Goal: Communication & Community: Answer question/provide support

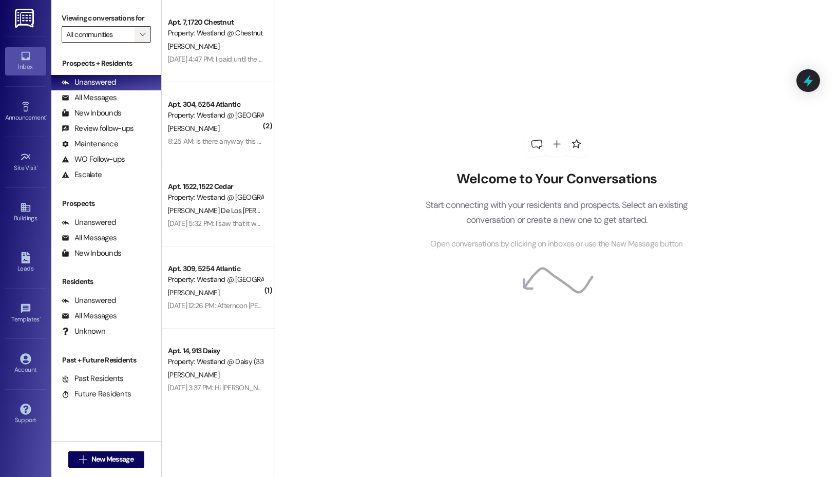
click at [138, 32] on span "" at bounding box center [143, 34] width 10 height 16
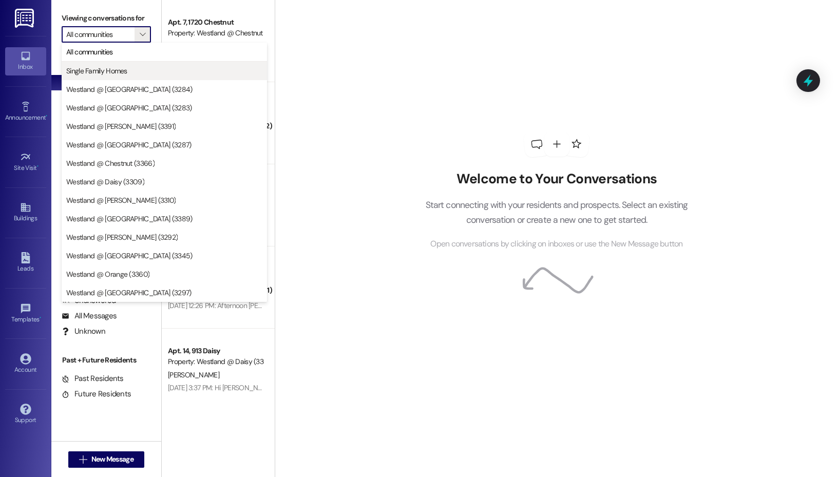
click at [131, 69] on span "Single Family Homes" at bounding box center [164, 71] width 196 height 10
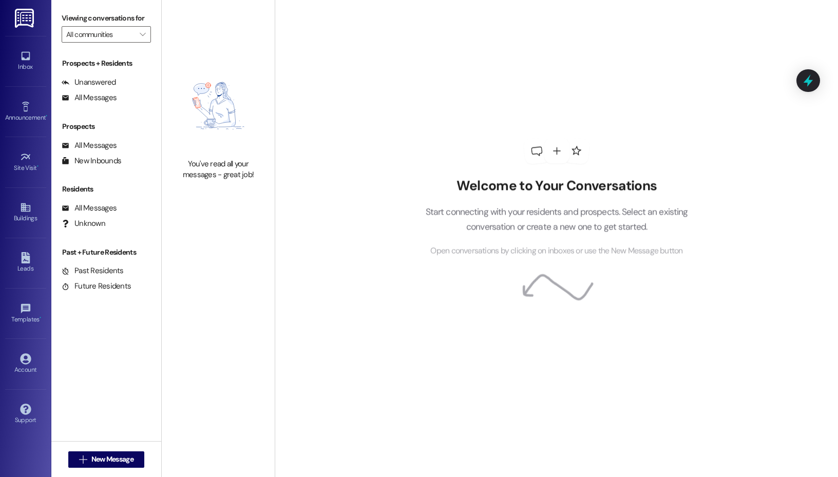
type input "Single Family Homes"
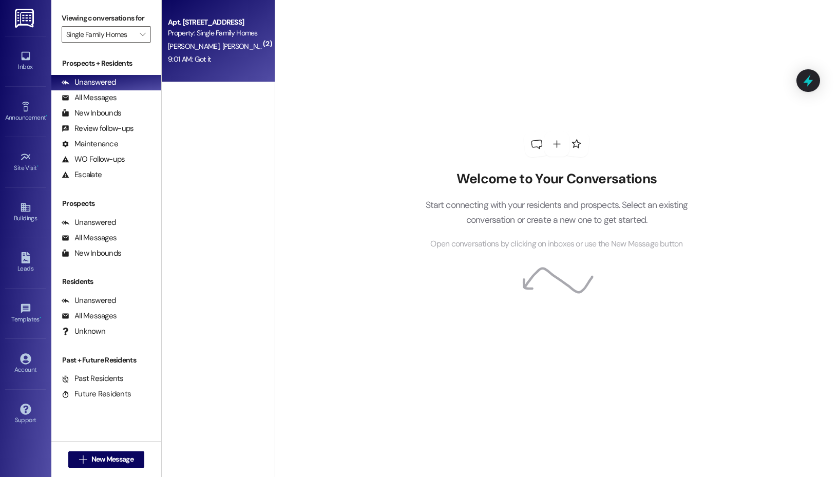
click at [237, 30] on div "Property: Single Family Homes" at bounding box center [215, 33] width 95 height 11
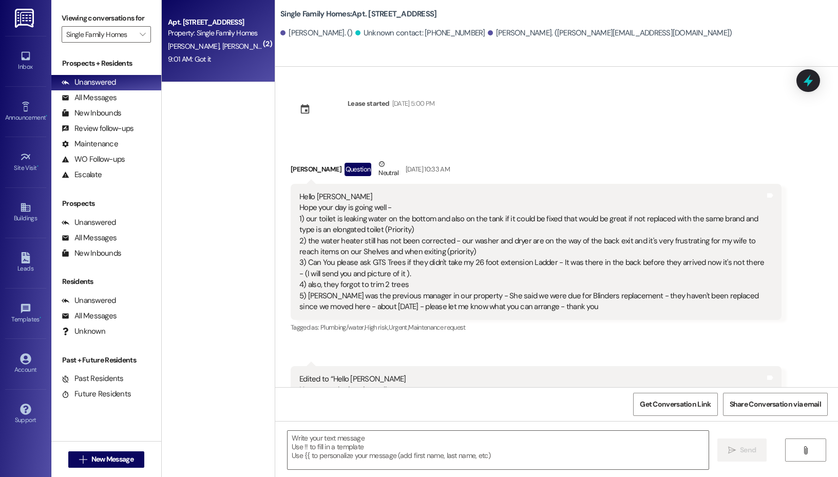
scroll to position [16753, 0]
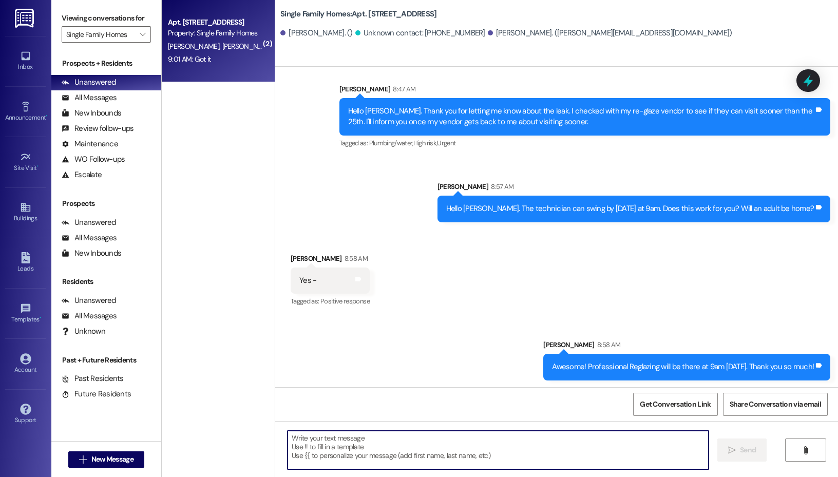
click at [404, 456] on textarea at bounding box center [498, 450] width 421 height 39
click at [339, 445] on textarea at bounding box center [498, 450] width 421 height 39
type textarea "Ok. Have a great day!"
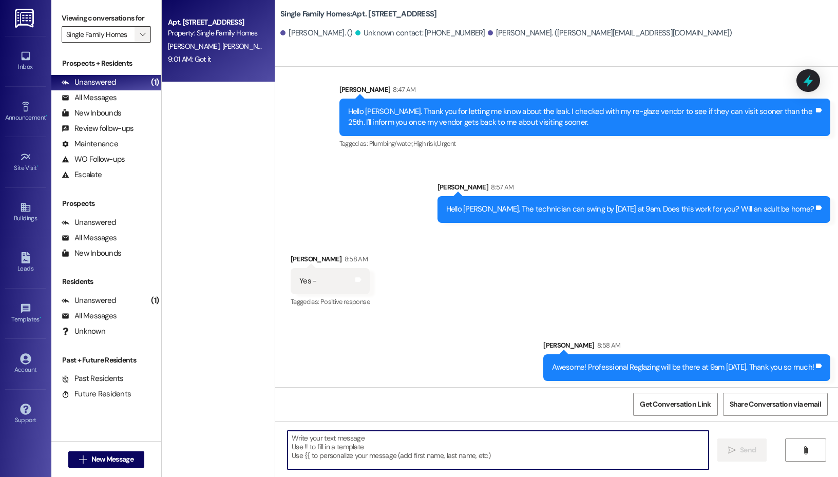
click at [136, 34] on button "" at bounding box center [143, 34] width 16 height 16
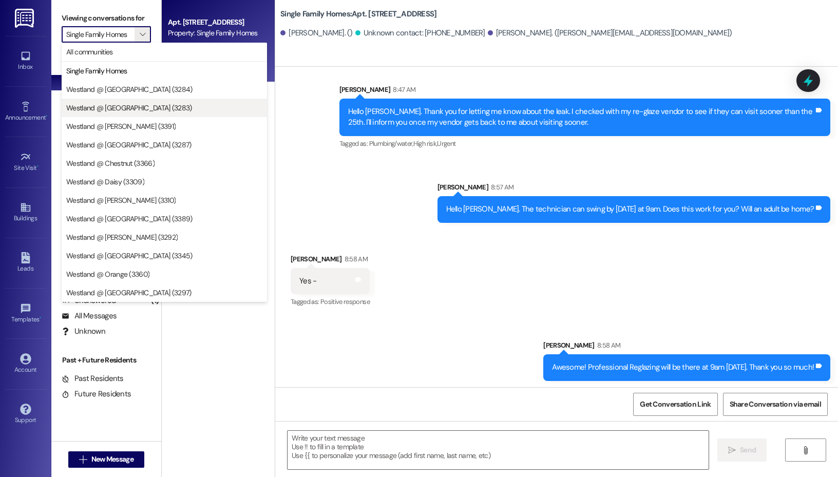
click at [166, 103] on span "Westland @ [GEOGRAPHIC_DATA] (3283)" at bounding box center [164, 108] width 196 height 10
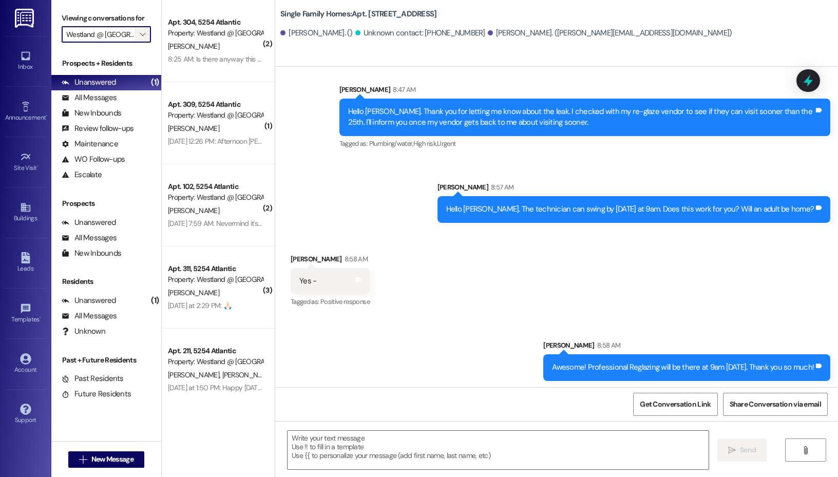
click at [138, 34] on span "" at bounding box center [143, 34] width 10 height 16
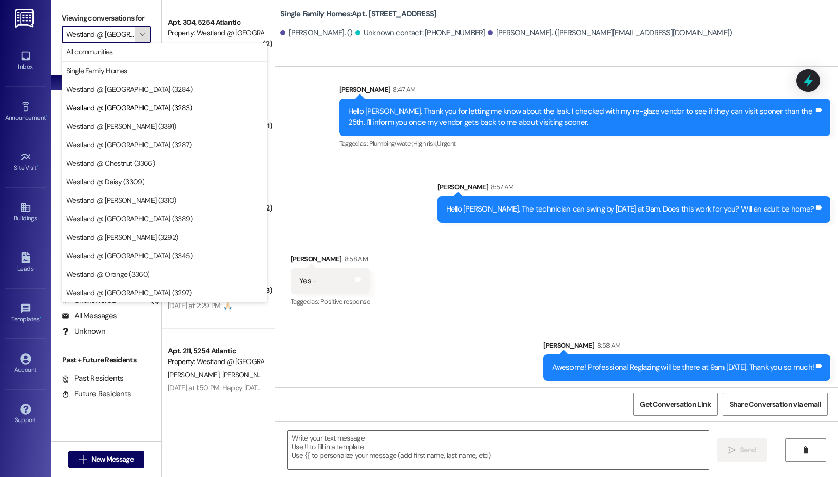
scroll to position [0, 15]
click at [138, 123] on span "Westland @ [PERSON_NAME] (3391)" at bounding box center [120, 126] width 109 height 10
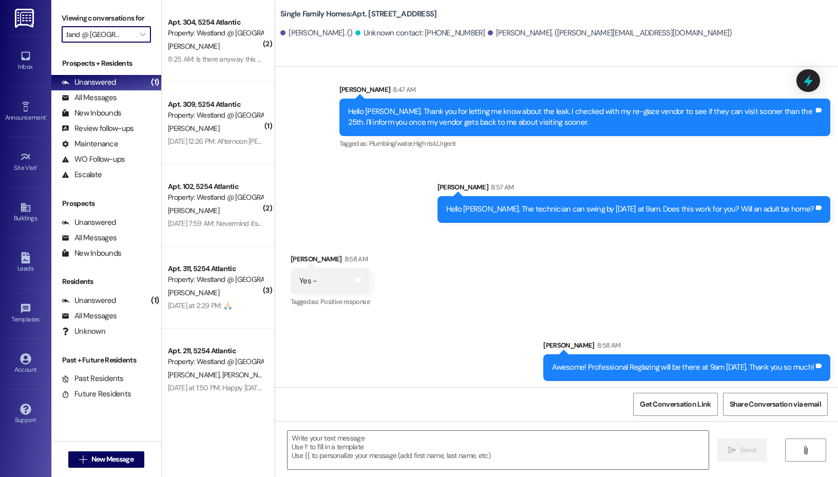
type input "Westland @ [PERSON_NAME] (3391)"
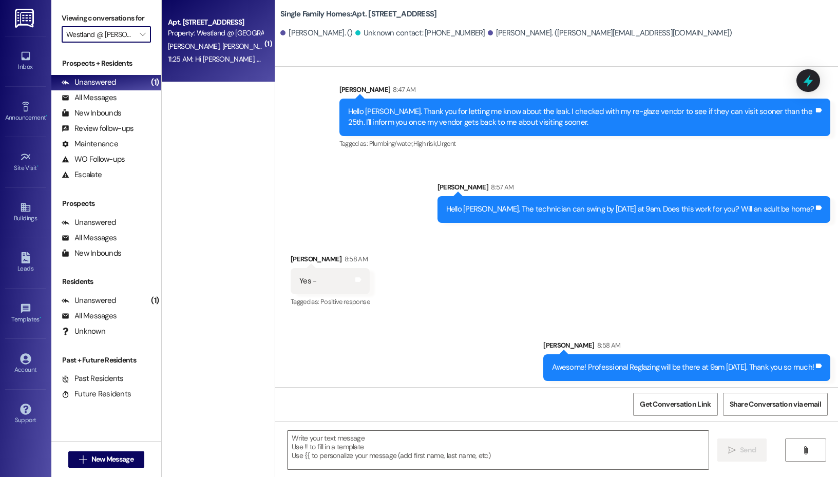
click at [191, 40] on div "[PERSON_NAME] [PERSON_NAME]" at bounding box center [215, 46] width 97 height 13
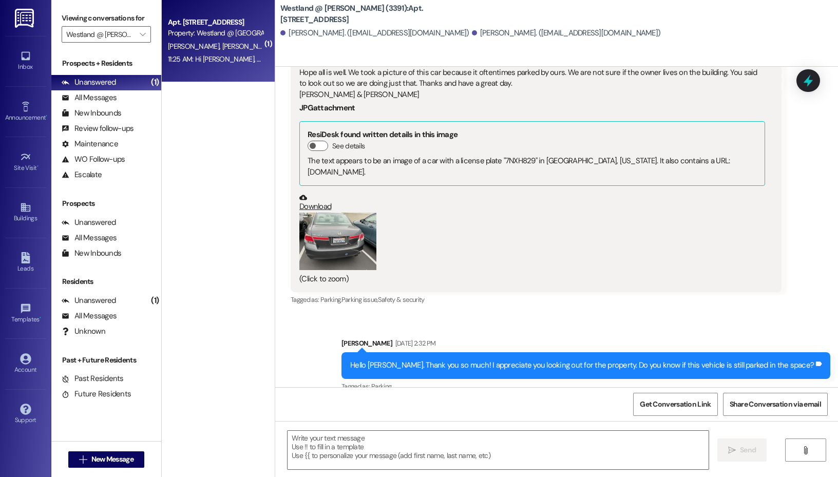
scroll to position [22454, 0]
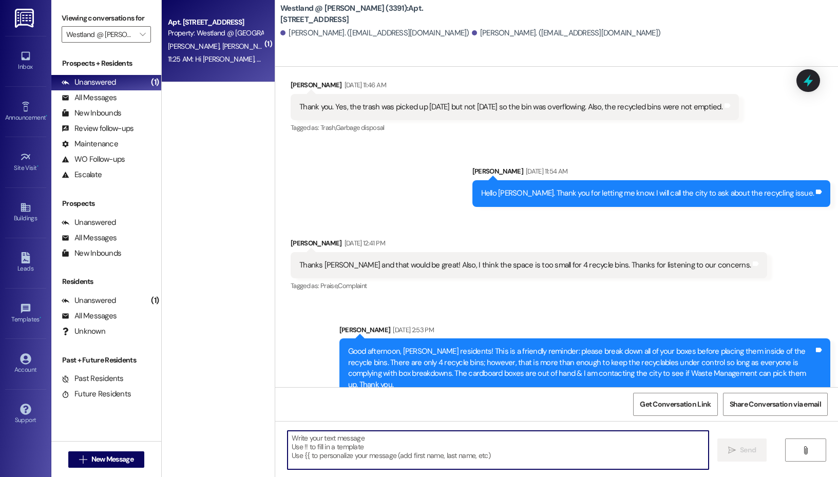
click at [436, 442] on textarea at bounding box center [498, 450] width 421 height 39
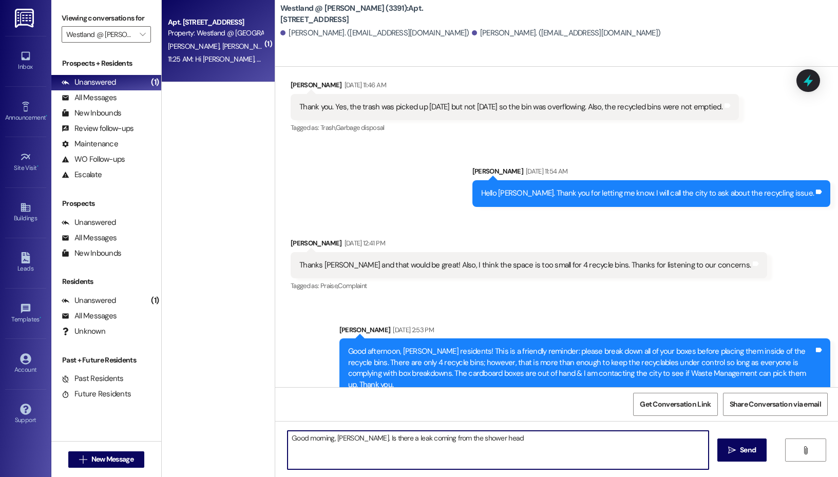
type textarea "Good morning, [PERSON_NAME]. Is there a leak coming from the shower head?"
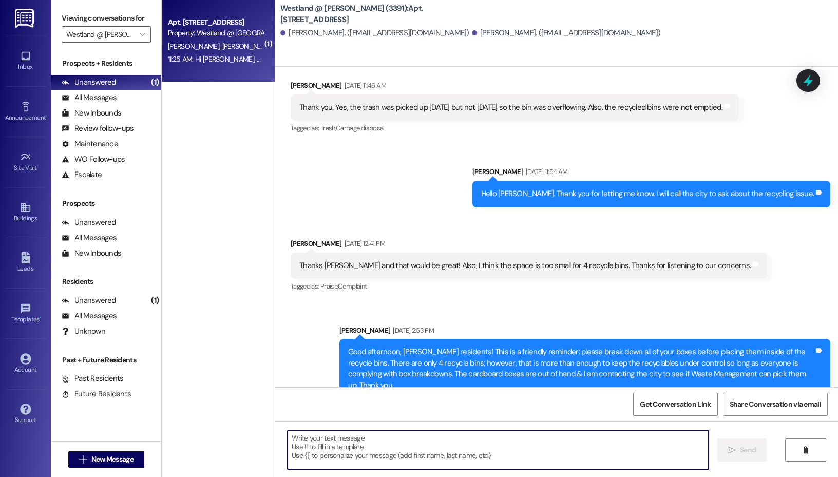
scroll to position [22525, 0]
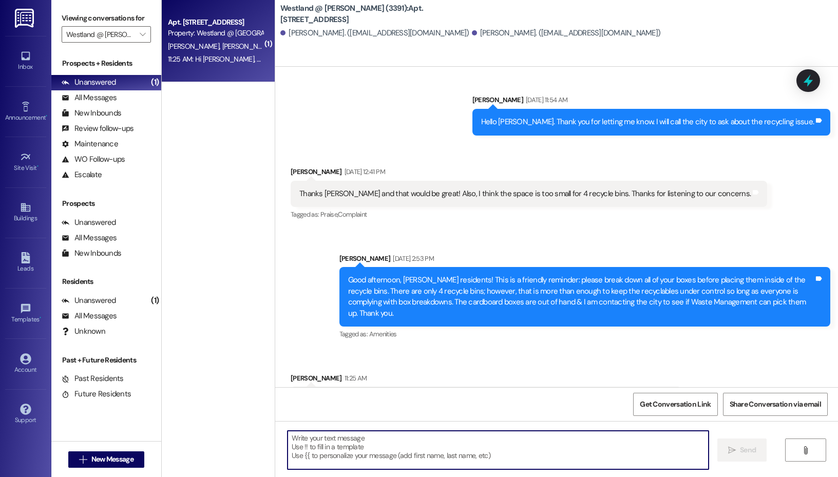
click at [372, 456] on textarea at bounding box center [498, 450] width 421 height 39
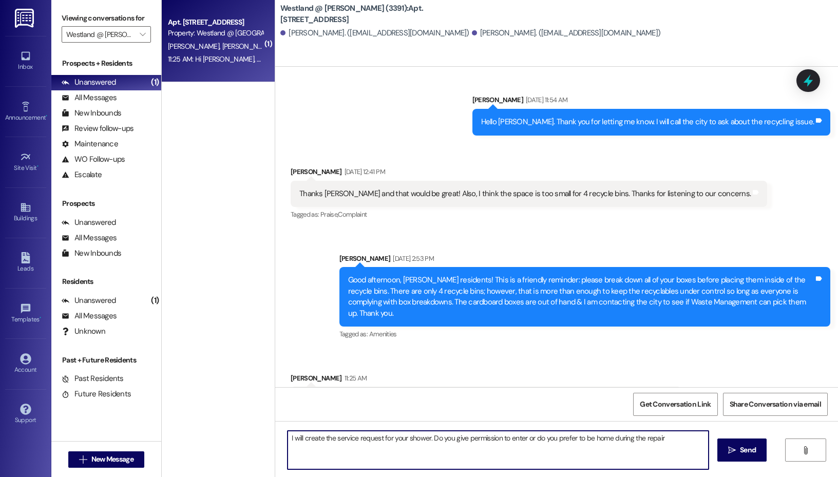
type textarea "I will create the service request for your shower. Do you give permission to en…"
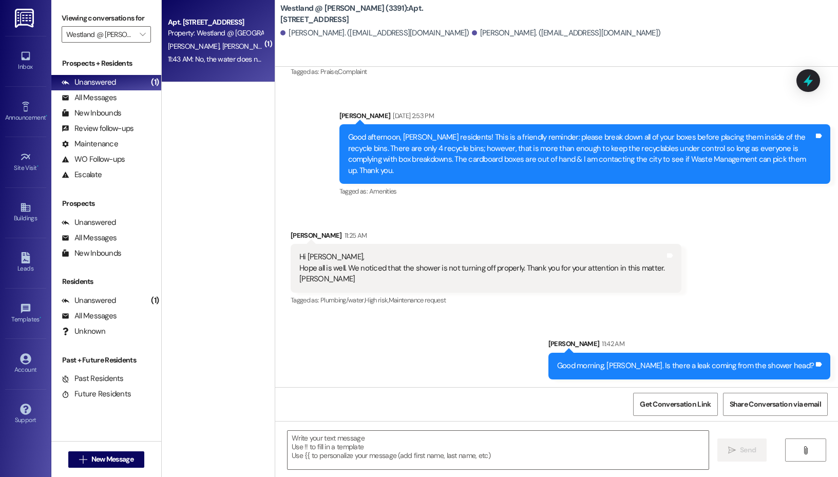
scroll to position [22669, 0]
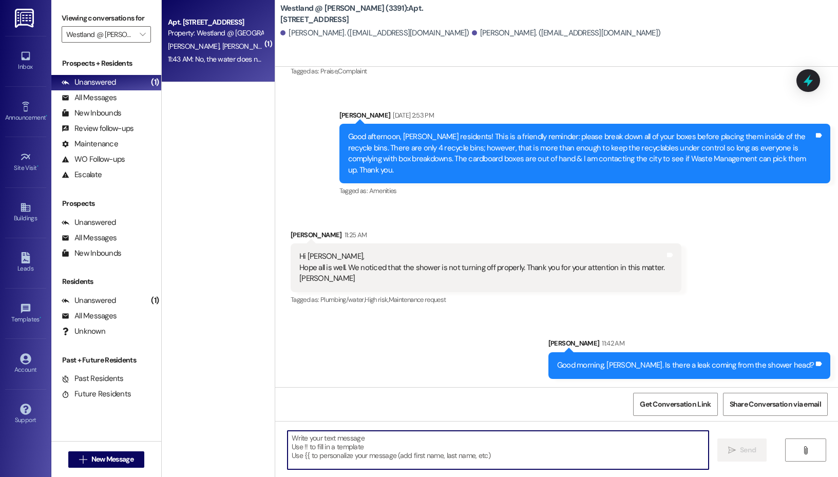
click at [398, 446] on textarea at bounding box center [498, 450] width 421 height 39
click at [308, 438] on textarea "Ok. So the water remains on after your turn the knob?" at bounding box center [498, 450] width 421 height 39
click at [372, 441] on textarea "Ok. Does the water remains on after your turn the knob?" at bounding box center [498, 450] width 421 height 39
click at [403, 440] on textarea "Ok. Does the water remain on after your turn the knob?" at bounding box center [498, 450] width 421 height 39
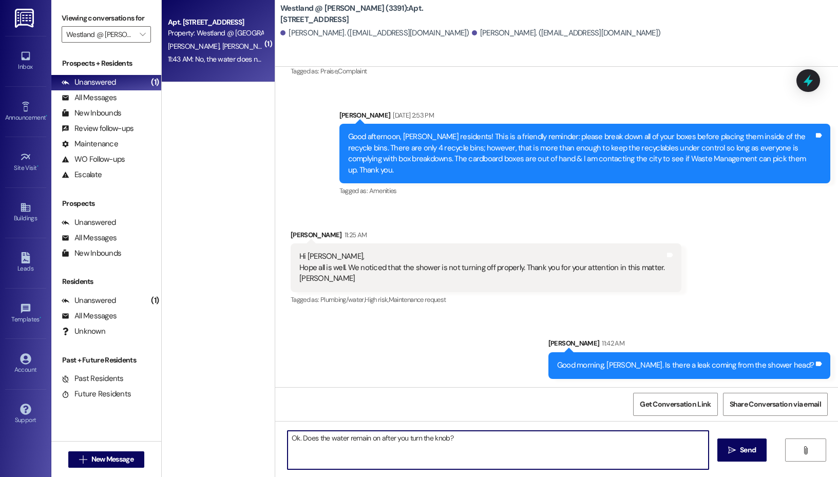
click at [448, 438] on textarea "Ok. Does the water remain on after you turn the knob?" at bounding box center [498, 450] width 421 height 39
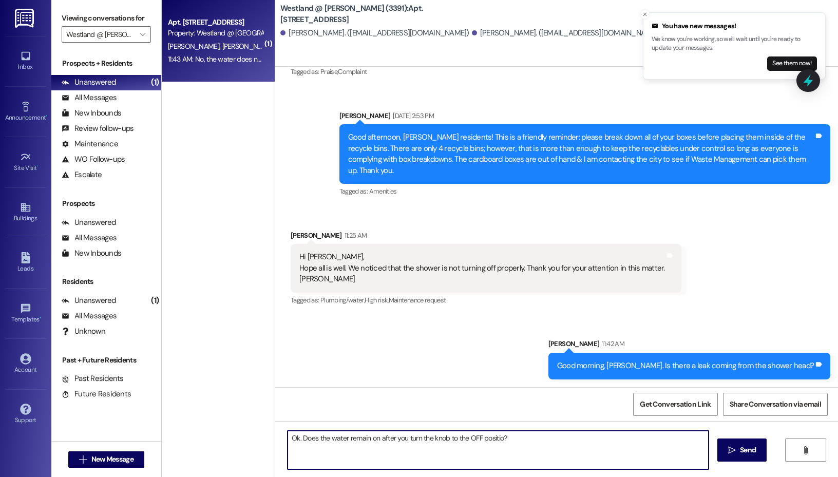
type textarea "Ok. Does the water remain on after you turn the knob to the OFF position?"
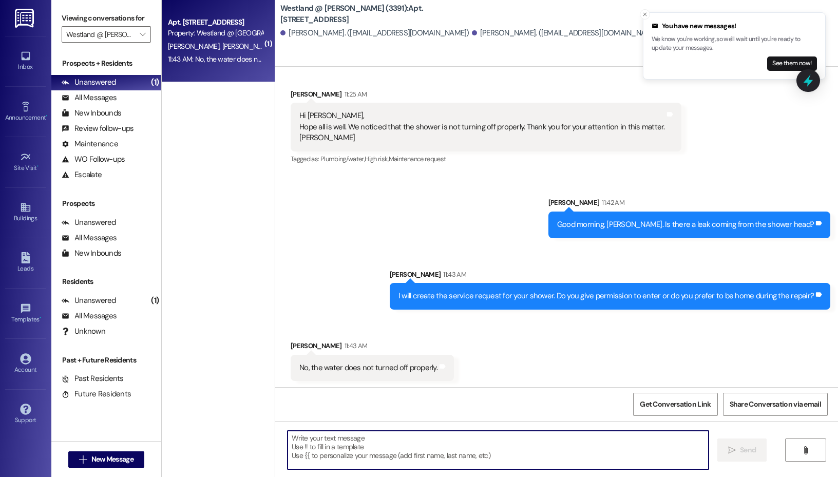
scroll to position [22812, 0]
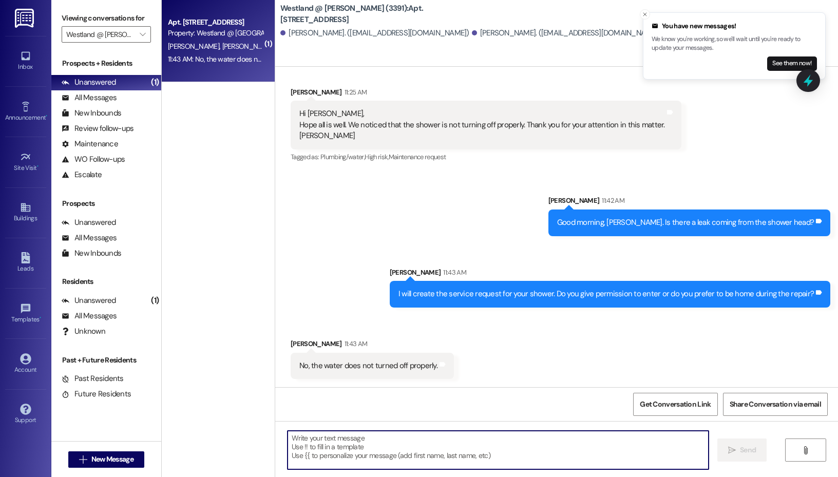
click at [448, 457] on textarea at bounding box center [498, 450] width 421 height 39
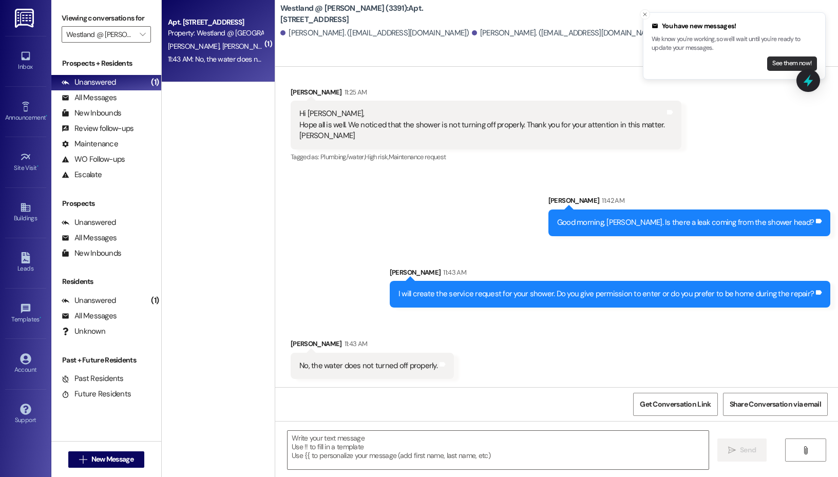
click at [776, 64] on button "See them now!" at bounding box center [792, 64] width 50 height 14
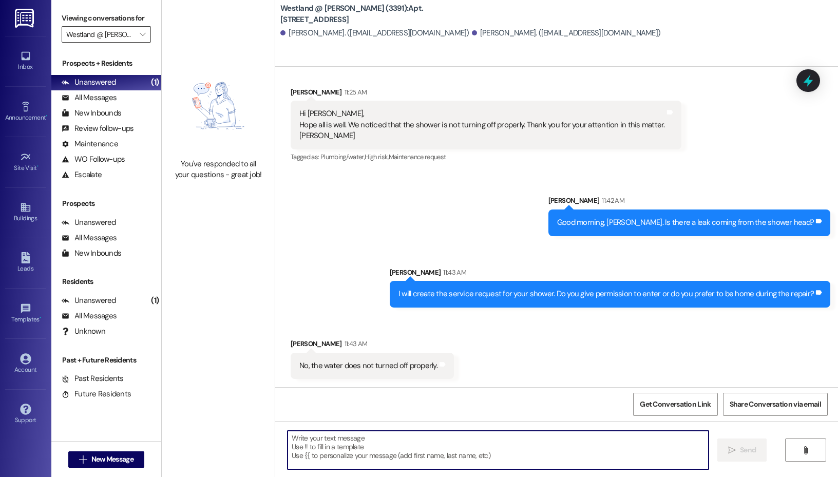
click at [127, 32] on input "Westland @ [PERSON_NAME] (3391)" at bounding box center [100, 34] width 68 height 16
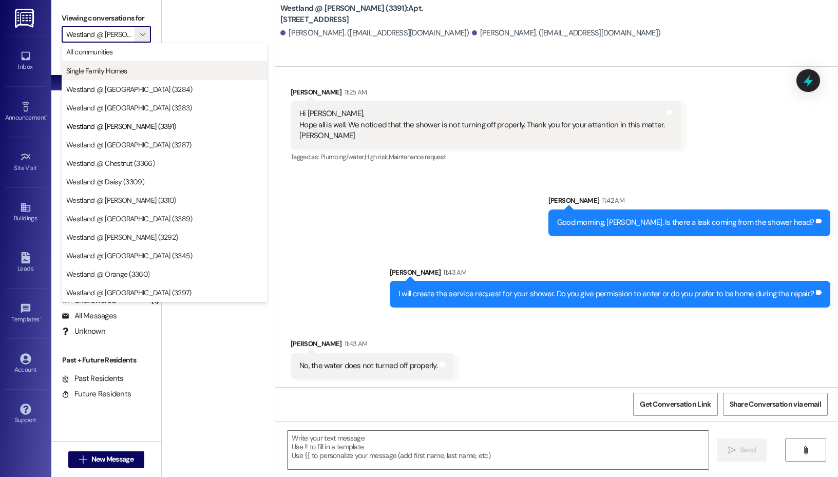
click at [127, 72] on span "Single Family Homes" at bounding box center [164, 71] width 196 height 10
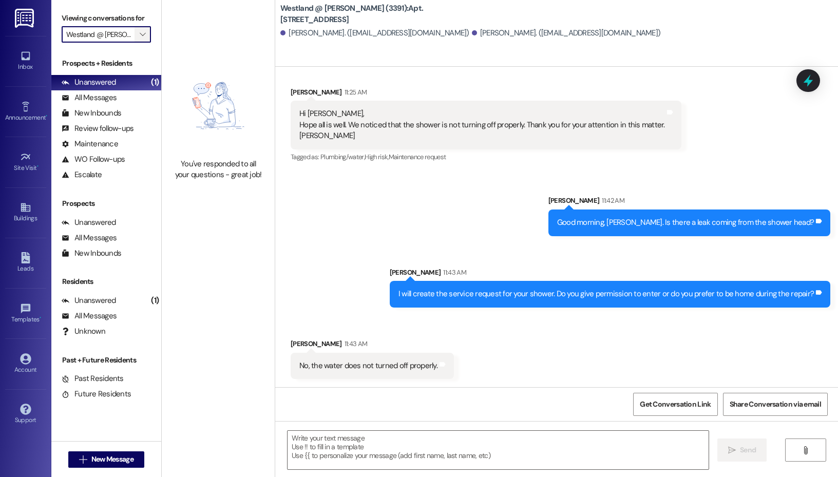
type input "Single Family Homes"
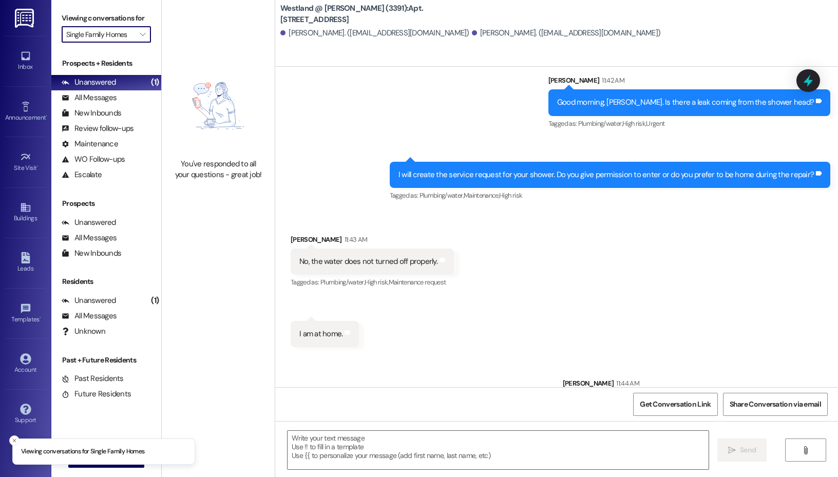
scroll to position [22932, 0]
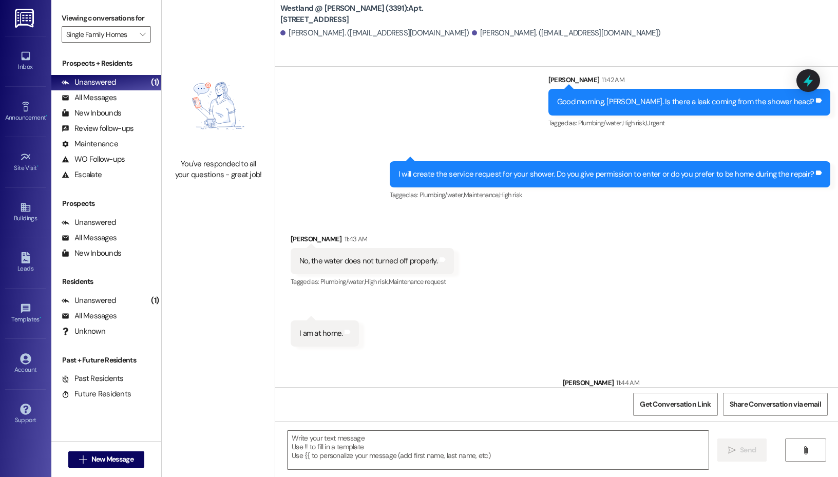
drag, startPoint x: 515, startPoint y: 356, endPoint x: 298, endPoint y: 354, distance: 216.8
copy div "No, but we have to turn it counter clockwise first and then turn it off."
click at [349, 354] on div "Sent via SMS [PERSON_NAME] 11:44 AM Ok. Does the water remain on after you turn…" at bounding box center [556, 397] width 563 height 87
click at [392, 440] on textarea at bounding box center [498, 450] width 421 height 39
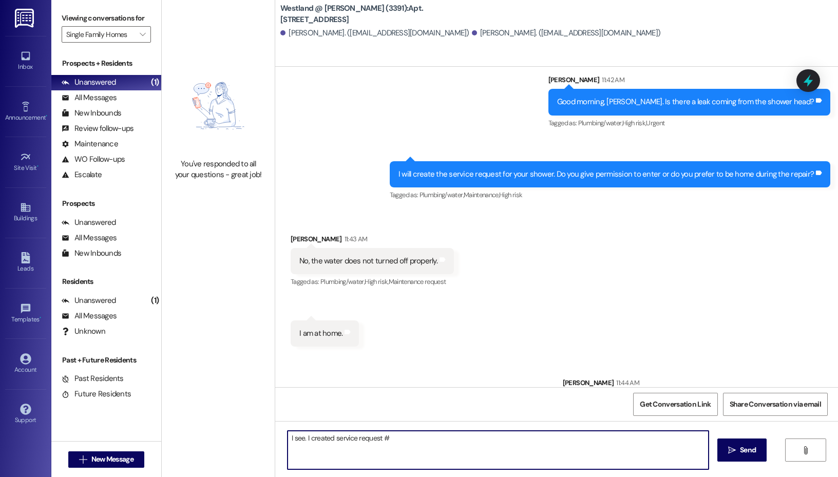
paste textarea "834666"
click at [309, 438] on textarea "I see. I created service request #834666." at bounding box center [498, 450] width 421 height 39
drag, startPoint x: 439, startPoint y: 440, endPoint x: 389, endPoint y: 440, distance: 49.8
click at [389, 440] on textarea "I see. I created a service request #834666." at bounding box center [498, 450] width 421 height 39
drag, startPoint x: 618, startPoint y: 453, endPoint x: 580, endPoint y: 438, distance: 40.6
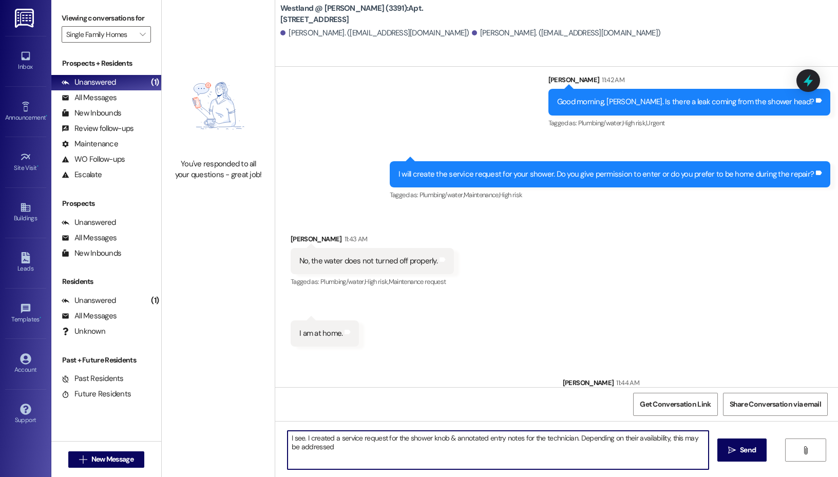
click at [580, 438] on textarea "I see. I created a service request for the shower knob & annotated entry notes …" at bounding box center [498, 450] width 421 height 39
type textarea "I see. I created a service request for the shower knob & annotated entry notes …"
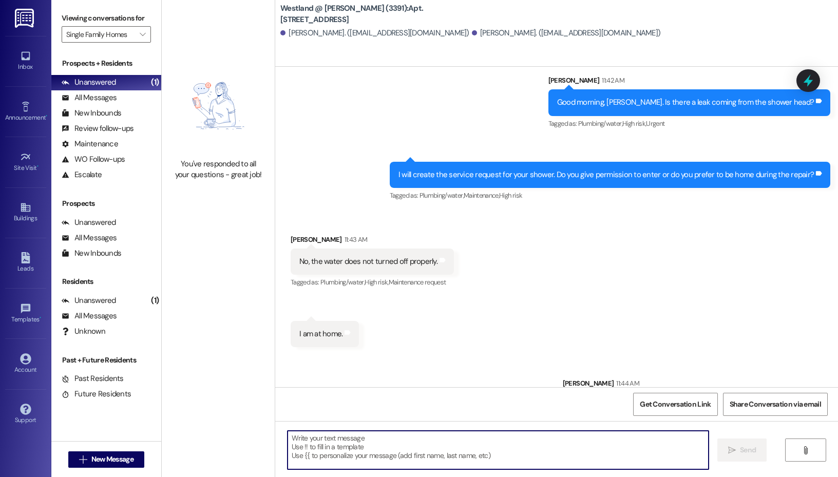
click at [484, 442] on div "Received via SMS [PERSON_NAME] Question 11:47 AM No, but we have to turn it cou…" at bounding box center [556, 486] width 563 height 89
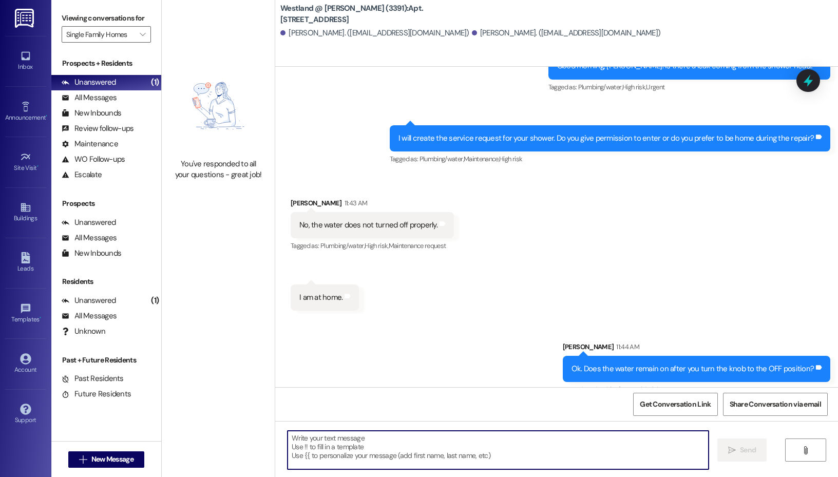
scroll to position [23015, 0]
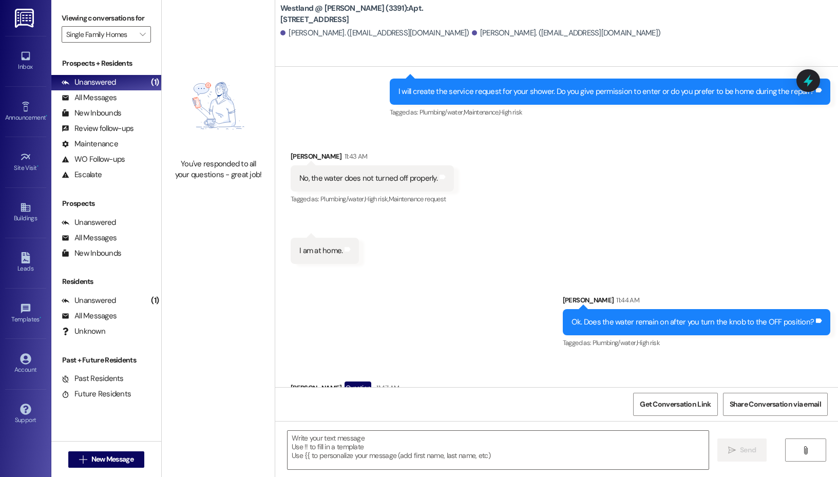
click at [125, 36] on input "Single Family Homes" at bounding box center [100, 34] width 68 height 16
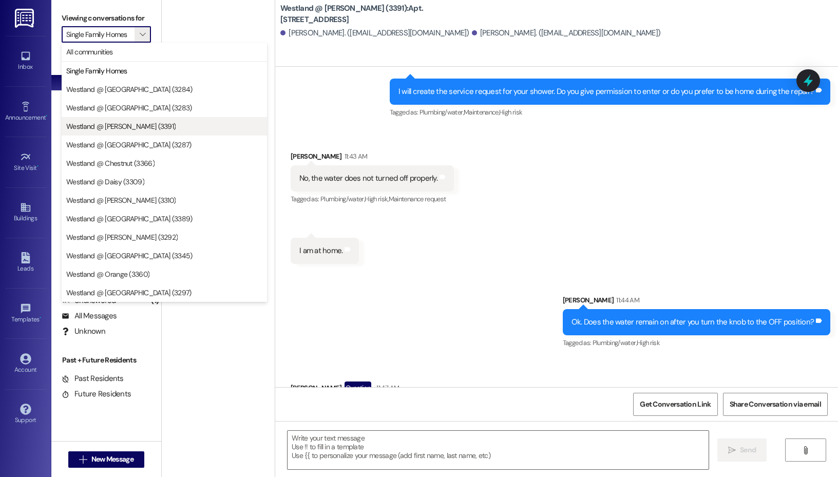
click at [143, 123] on span "Westland @ [PERSON_NAME] (3391)" at bounding box center [164, 126] width 196 height 10
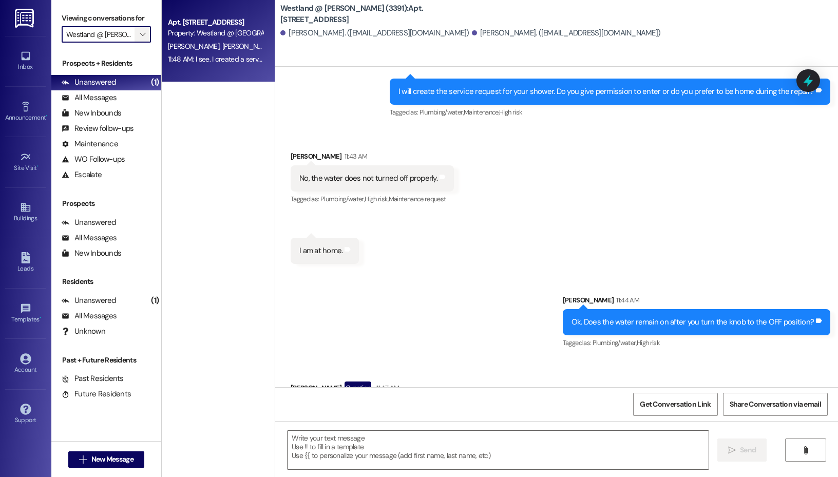
click at [143, 35] on icon "" at bounding box center [143, 34] width 6 height 8
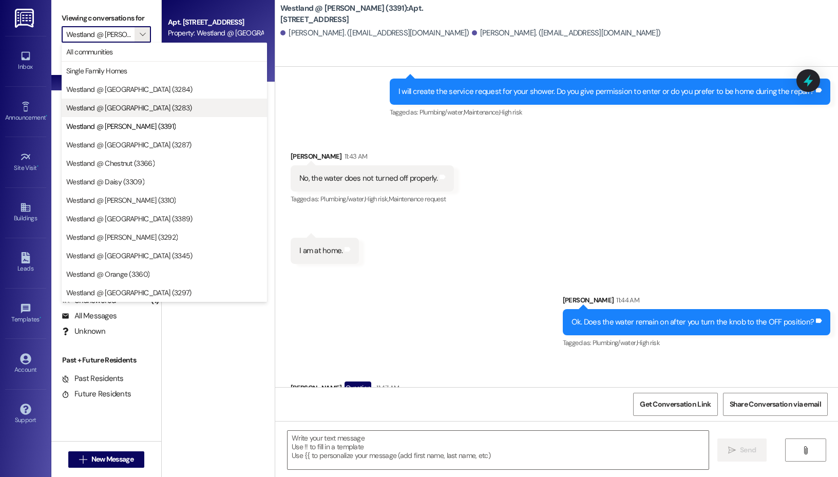
scroll to position [0, 6]
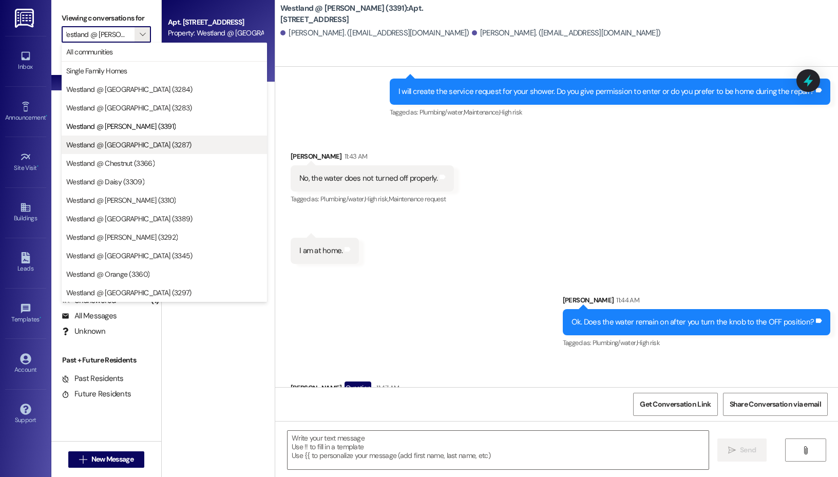
click at [151, 142] on span "Westland @ [GEOGRAPHIC_DATA] (3287)" at bounding box center [164, 145] width 196 height 10
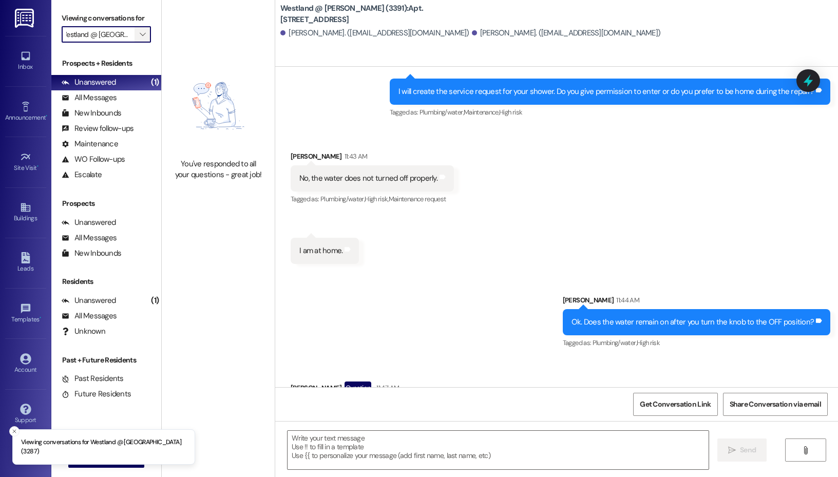
click at [145, 33] on span "" at bounding box center [143, 34] width 10 height 16
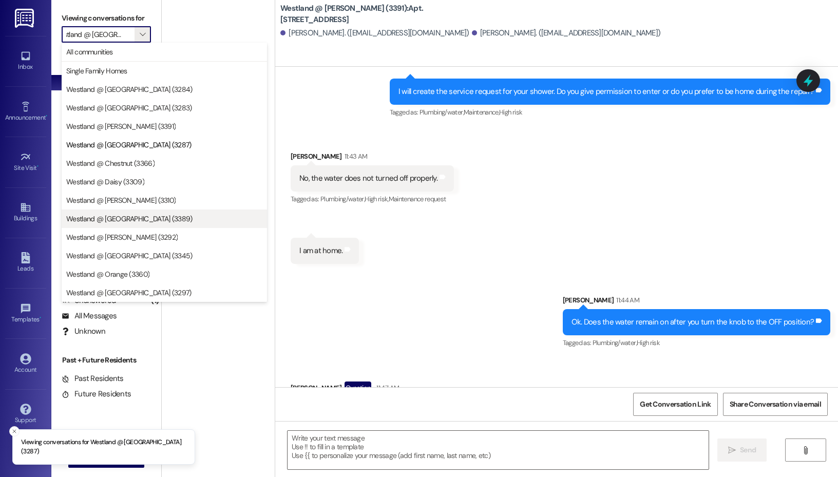
click at [143, 212] on button "Westland @ [GEOGRAPHIC_DATA] (3389)" at bounding box center [164, 219] width 205 height 18
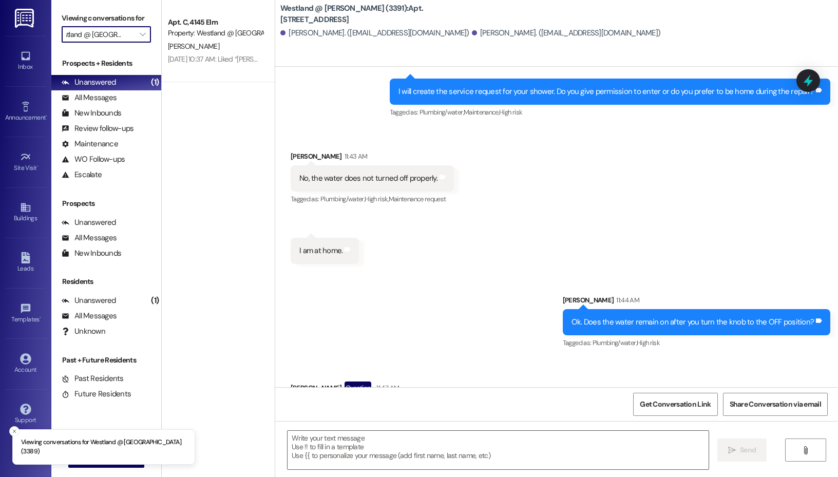
scroll to position [0, 3]
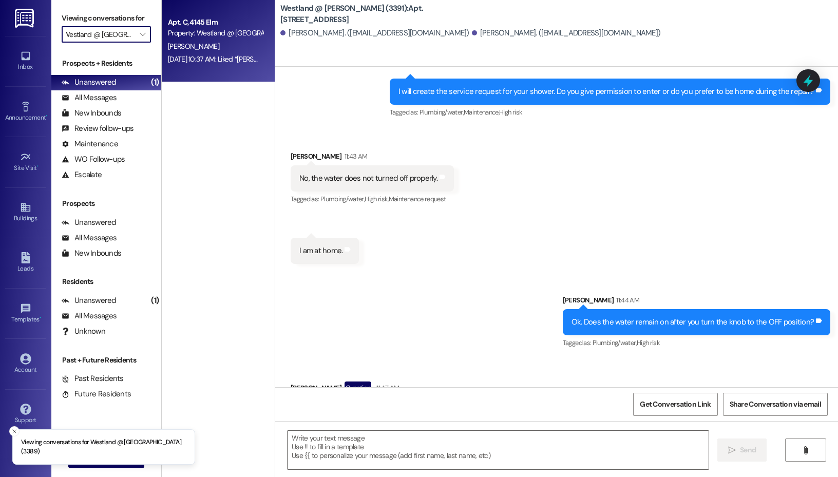
click at [217, 58] on div "[DATE] 10:37 AM: Liked “[PERSON_NAME] (Westland @ [GEOGRAPHIC_DATA] (3389)): Go…" at bounding box center [647, 58] width 959 height 9
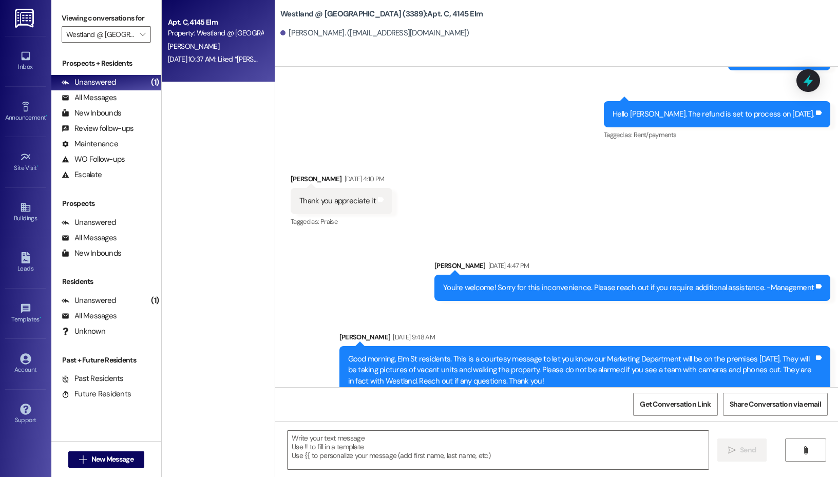
scroll to position [11837, 0]
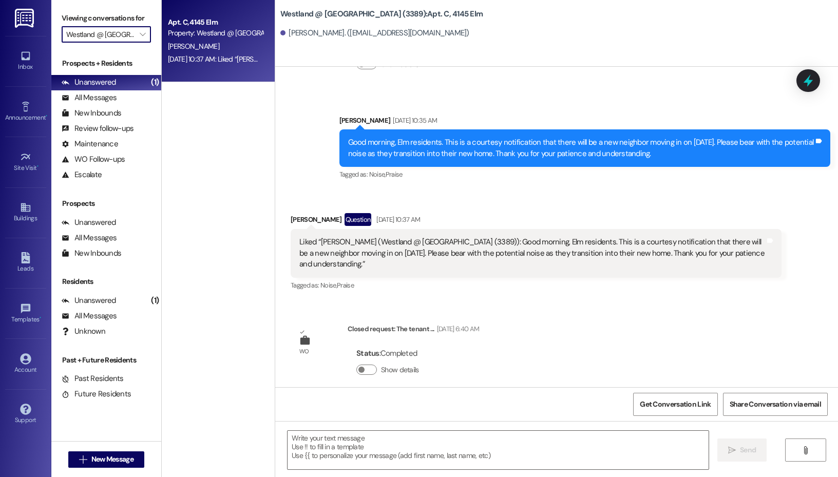
click at [133, 33] on input "Westland @ [GEOGRAPHIC_DATA] (3389)" at bounding box center [100, 34] width 68 height 16
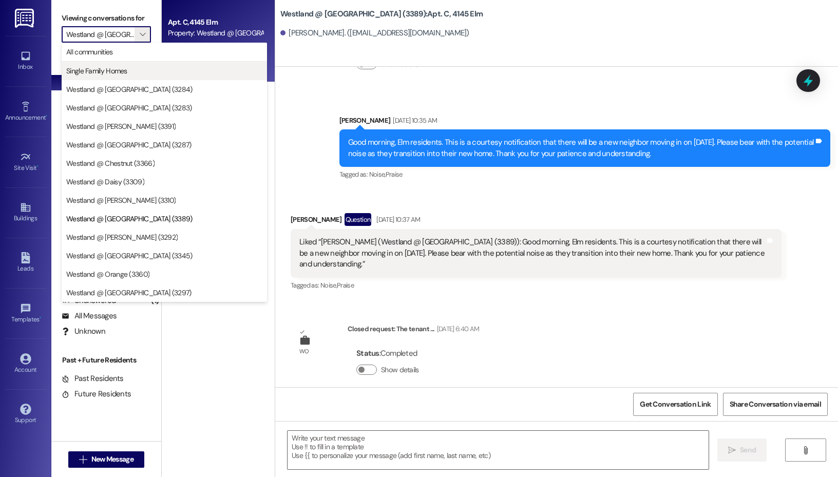
click at [145, 66] on span "Single Family Homes" at bounding box center [164, 71] width 196 height 10
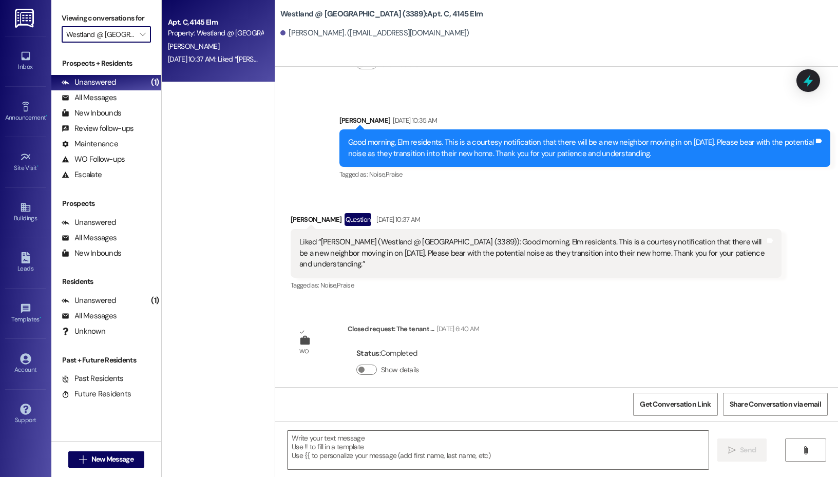
type input "Single Family Homes"
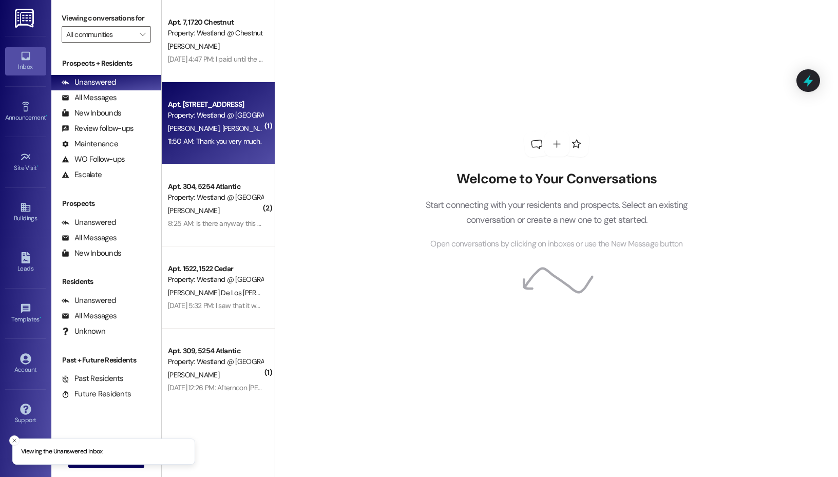
click at [216, 120] on div "Property: Westland @ [GEOGRAPHIC_DATA] (3391)" at bounding box center [215, 115] width 95 height 11
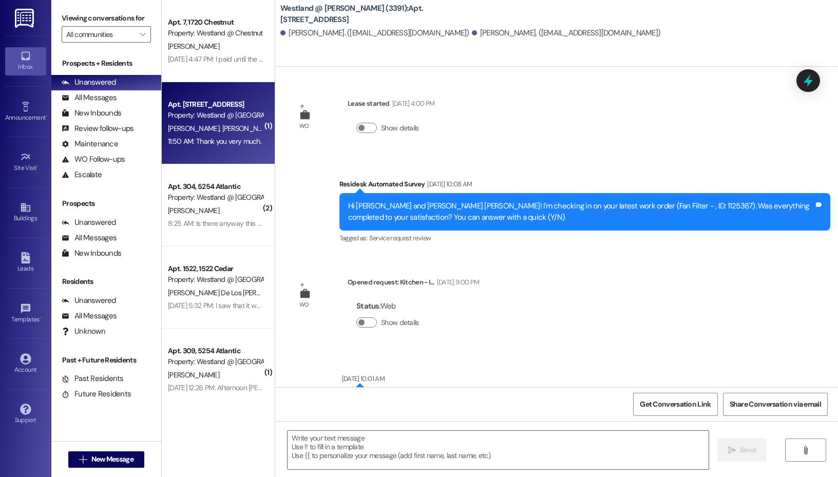
scroll to position [23117, 0]
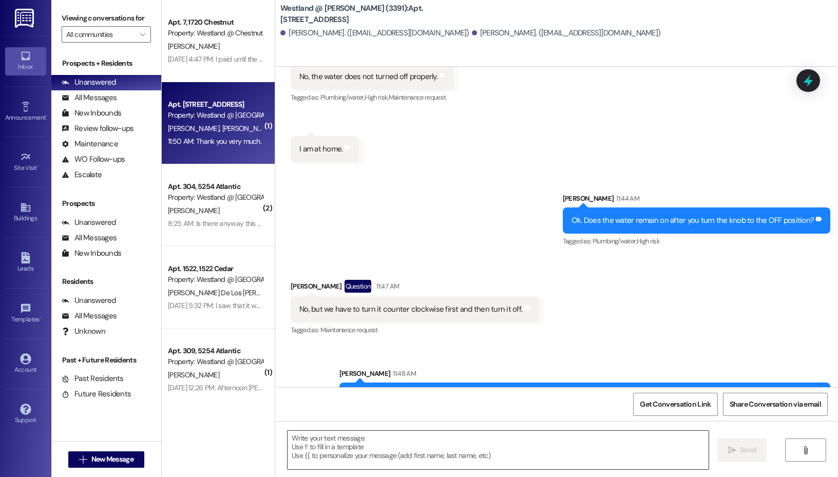
click at [388, 447] on textarea at bounding box center [498, 450] width 421 height 39
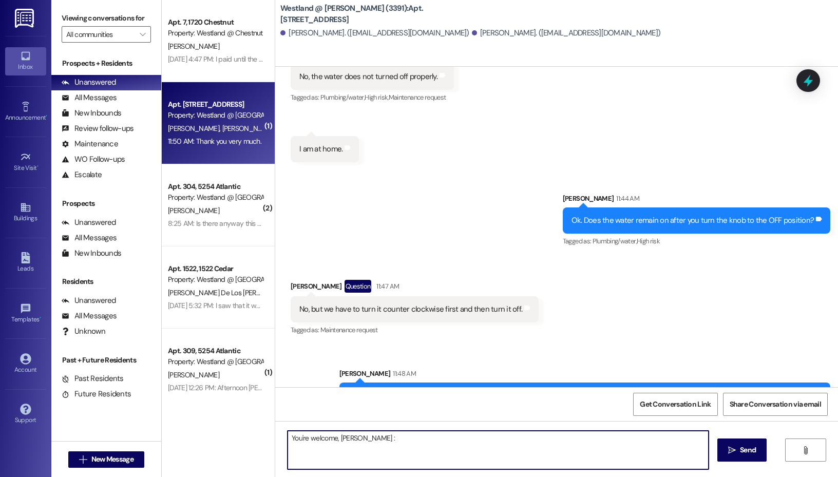
type textarea "You're welcome, Margaret. :)"
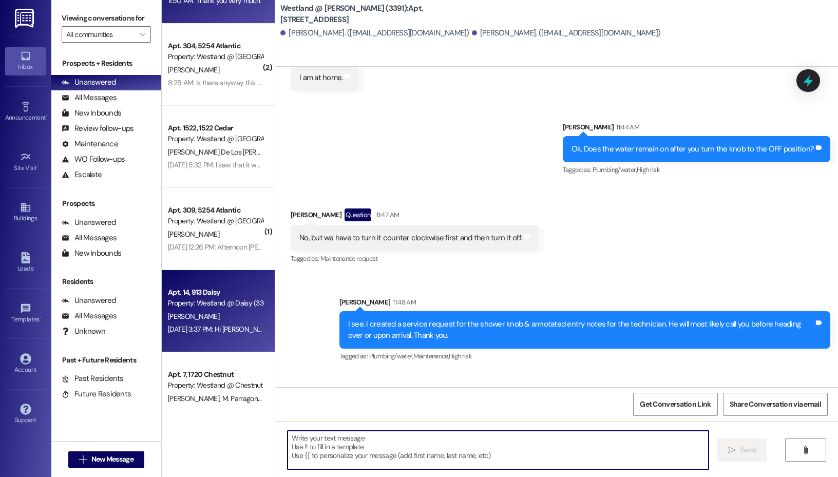
scroll to position [147, 0]
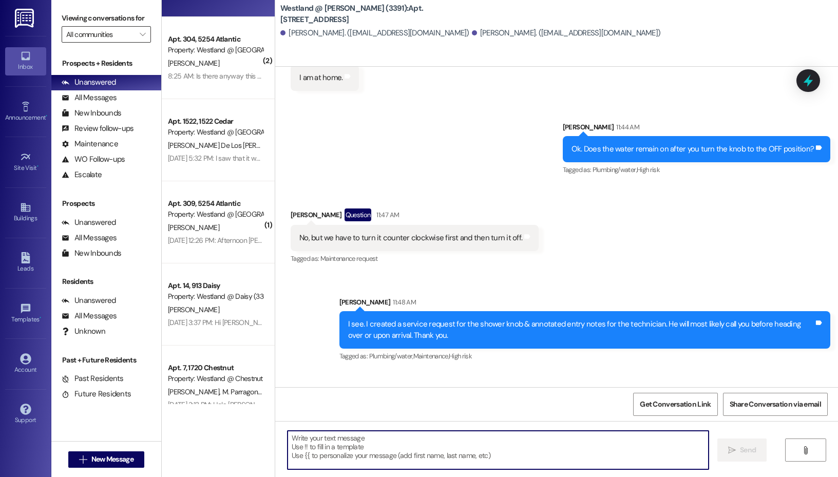
click at [117, 35] on input "All communities" at bounding box center [100, 34] width 68 height 16
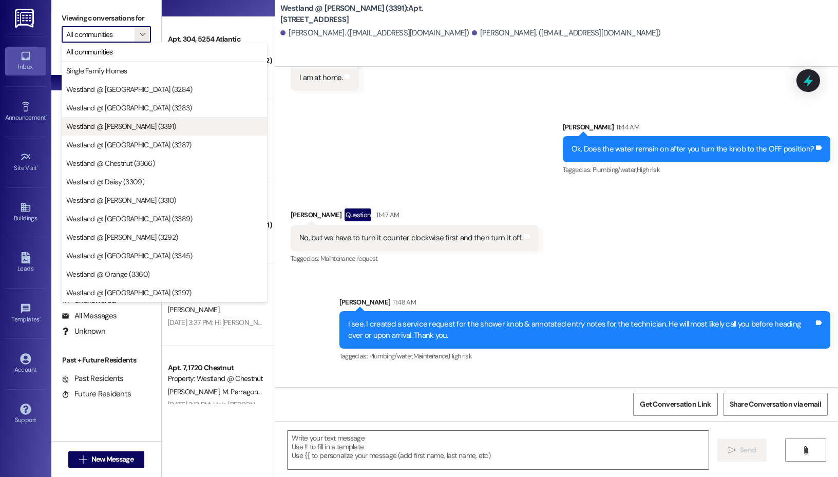
click at [145, 127] on span "Westland @ [PERSON_NAME] (3391)" at bounding box center [164, 126] width 196 height 10
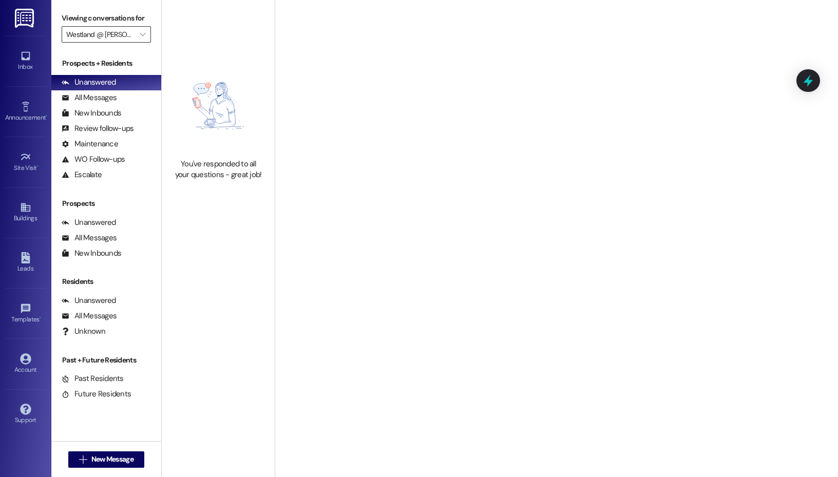
click at [133, 35] on input "Westland @ [PERSON_NAME] (3391)" at bounding box center [100, 34] width 68 height 16
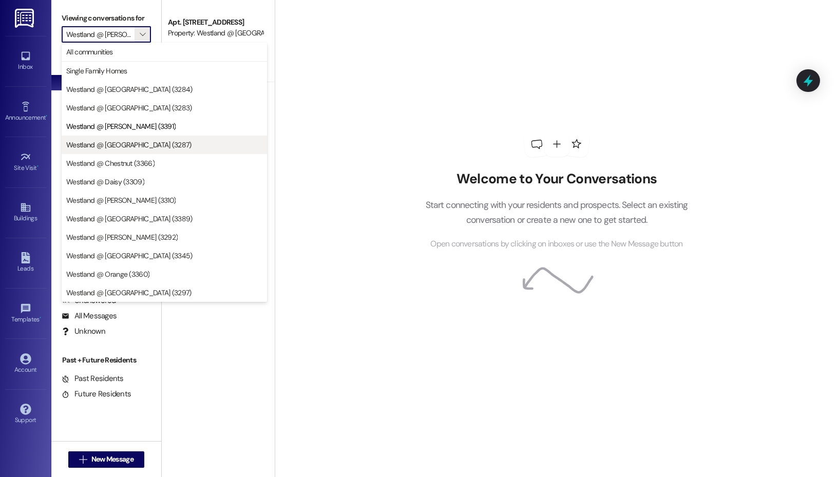
click at [123, 148] on span "Westland @ [GEOGRAPHIC_DATA] (3287)" at bounding box center [128, 145] width 125 height 10
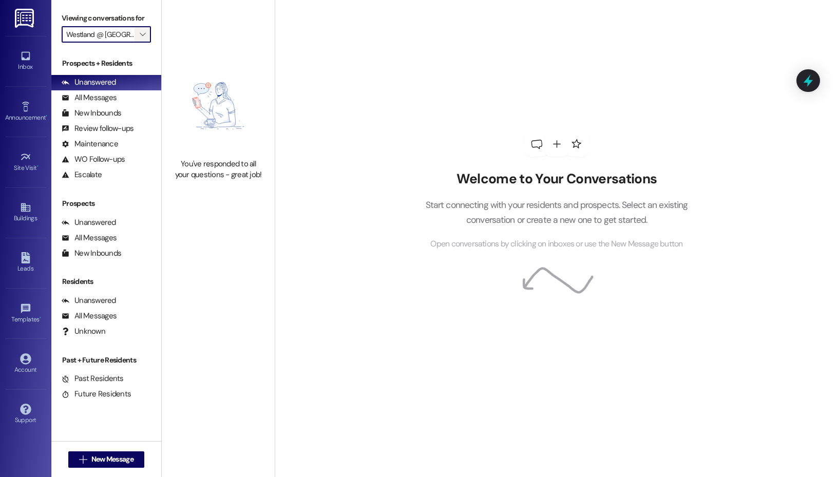
click at [144, 39] on span "" at bounding box center [143, 34] width 10 height 16
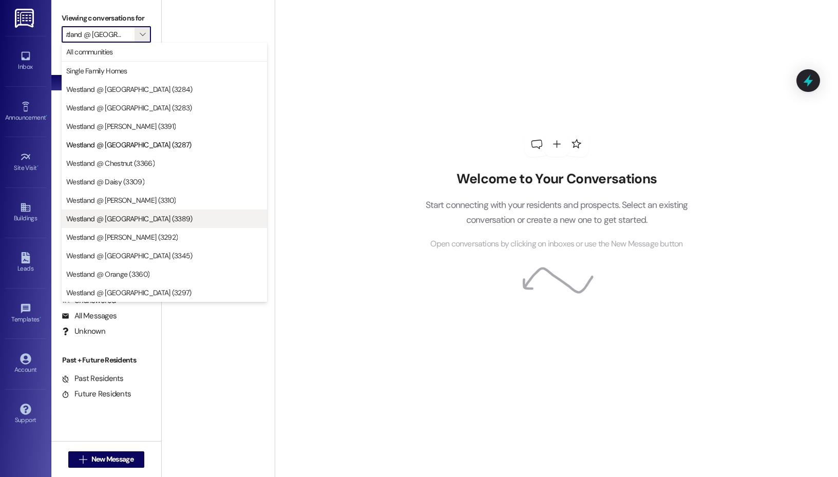
click at [126, 218] on span "Westland @ [GEOGRAPHIC_DATA] (3389)" at bounding box center [129, 219] width 126 height 10
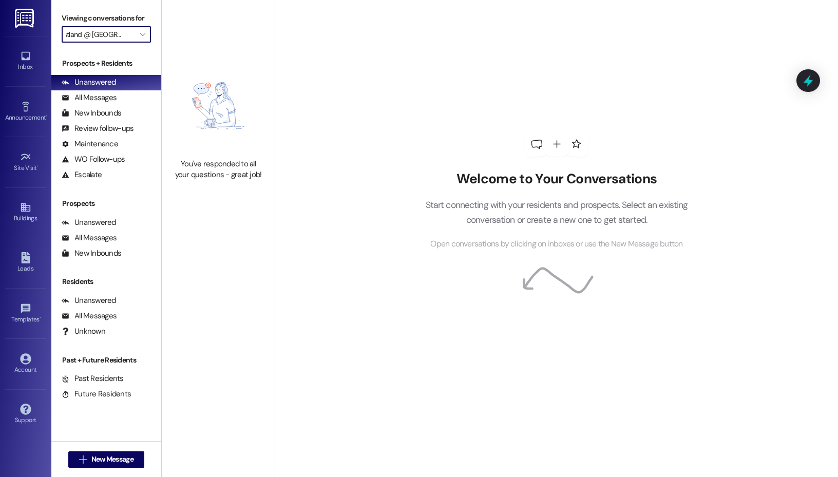
type input "Westland @ [GEOGRAPHIC_DATA] (3389)"
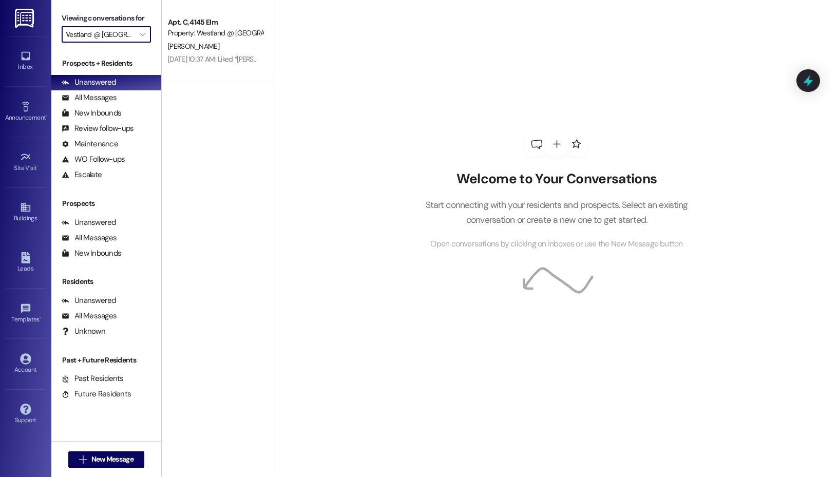
click at [128, 34] on input "Westland @ [GEOGRAPHIC_DATA] (3389)" at bounding box center [100, 34] width 68 height 16
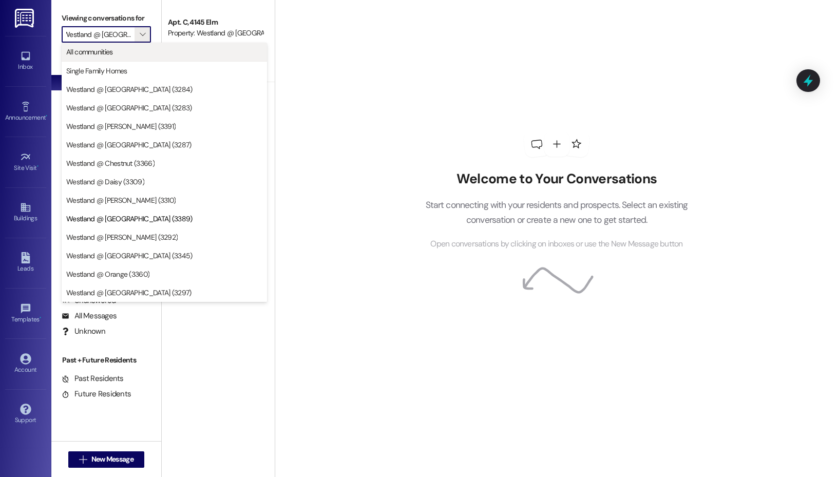
click at [131, 60] on button "All communities" at bounding box center [164, 52] width 205 height 18
